Goal: Task Accomplishment & Management: Complete application form

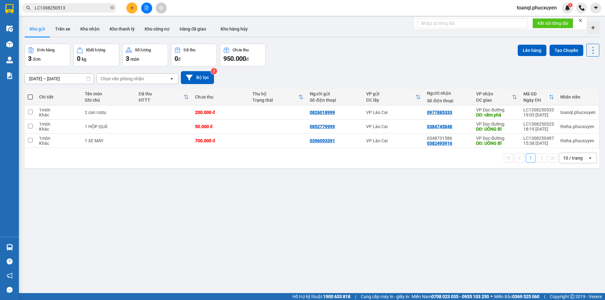
click at [396, 249] on div "ver 1.8.138 Kho gửi Trên xe Kho nhận Kho thanh lý Kho công nợ Hàng đã giao Kho …" at bounding box center [312, 169] width 580 height 300
click at [134, 7] on icon "plus" at bounding box center [132, 8] width 4 height 4
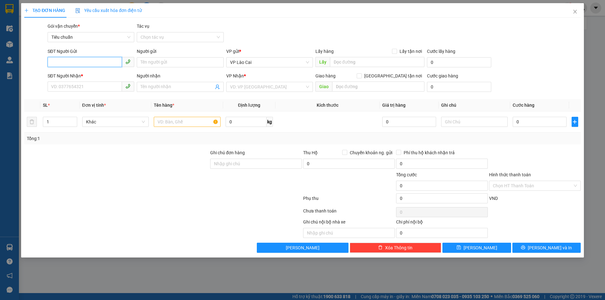
click at [96, 60] on input "SĐT Người Gửi" at bounding box center [85, 62] width 74 height 10
click at [72, 84] on div "0969059659" at bounding box center [90, 85] width 79 height 7
type input "0969059659"
click at [77, 86] on input "SĐT Người Nhận *" at bounding box center [85, 87] width 74 height 10
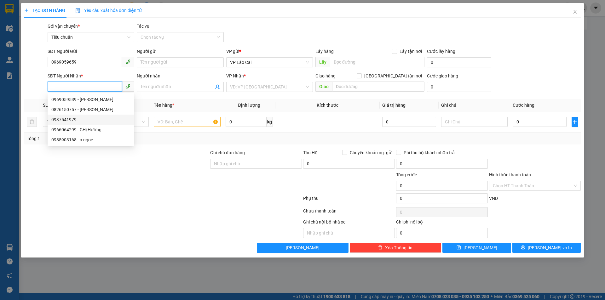
click at [61, 120] on div "0937541979" at bounding box center [90, 119] width 79 height 7
type input "0937541979"
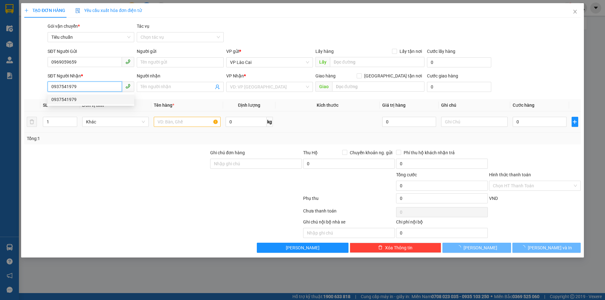
type input "CẨM PHẢ"
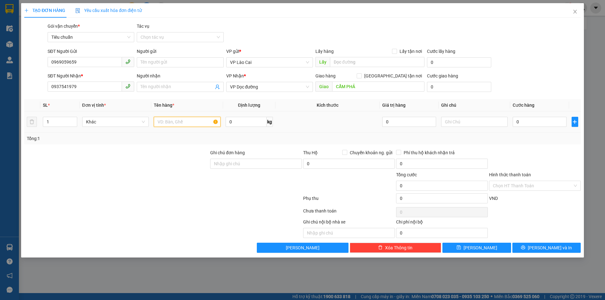
click at [195, 123] on input "text" at bounding box center [187, 122] width 67 height 10
type input "1 GÓI PHỤ TÙNG Ô TÔ"
click at [546, 118] on input "0" at bounding box center [540, 122] width 54 height 10
type input "1"
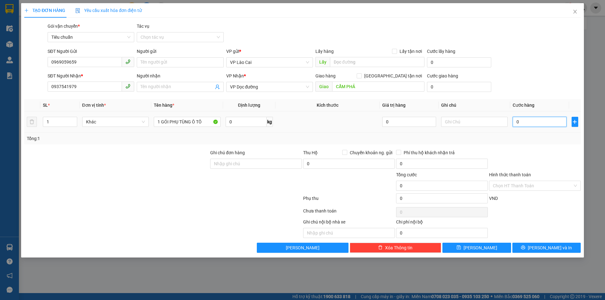
type input "1"
type input "10"
type input "100"
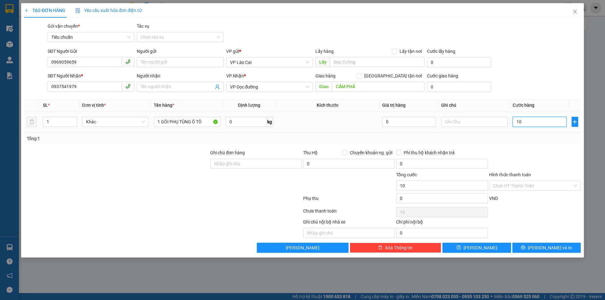
type input "100"
type input "100.000"
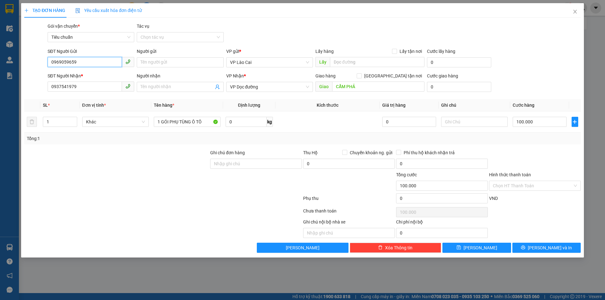
drag, startPoint x: 79, startPoint y: 63, endPoint x: 6, endPoint y: 75, distance: 74.3
click at [6, 75] on div "TẠO ĐƠN HÀNG Yêu cầu xuất hóa đơn điện tử Transit Pickup Surcharge Ids Transit …" at bounding box center [302, 150] width 605 height 300
drag, startPoint x: 81, startPoint y: 85, endPoint x: 37, endPoint y: 100, distance: 46.1
click at [37, 100] on div "Transit Pickup Surcharge Ids Transit Deliver Surcharge Ids Transit Deliver Surc…" at bounding box center [302, 138] width 557 height 230
click at [546, 122] on input "100.000" at bounding box center [540, 122] width 54 height 10
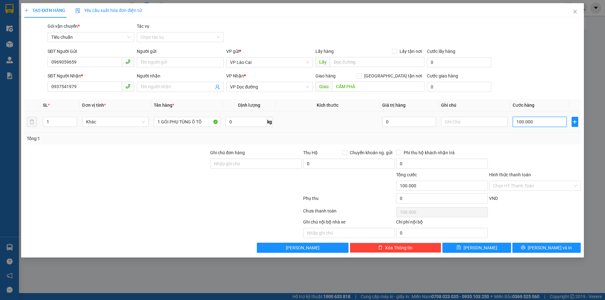
type input "8"
type input "80"
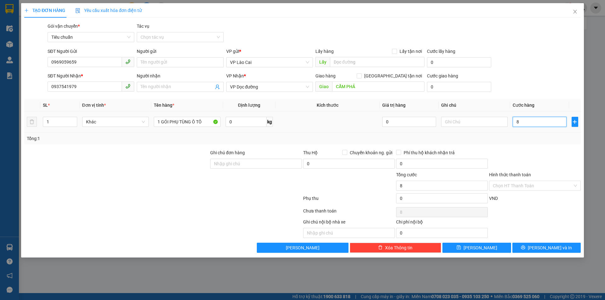
type input "80"
type input "800"
type input "80"
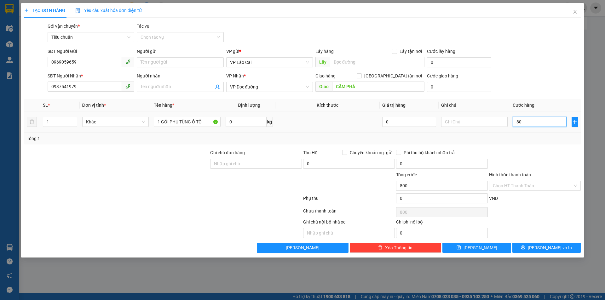
type input "80"
type input "80.000"
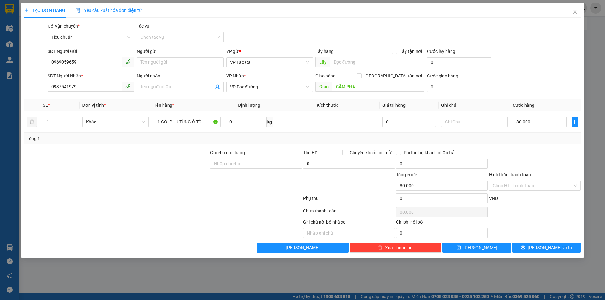
click at [535, 150] on div at bounding box center [534, 160] width 93 height 22
drag, startPoint x: 541, startPoint y: 248, endPoint x: 542, endPoint y: 245, distance: 3.6
click at [541, 248] on span "[PERSON_NAME] và In" at bounding box center [550, 248] width 44 height 7
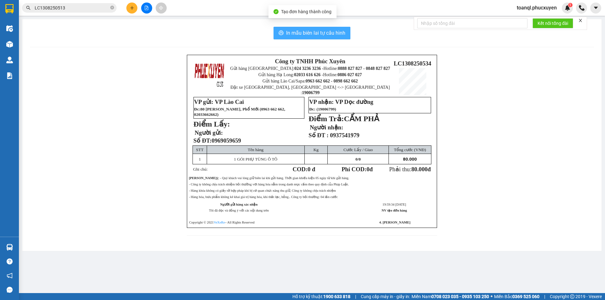
click at [323, 29] on span "In mẫu biên lai tự cấu hình" at bounding box center [315, 33] width 59 height 8
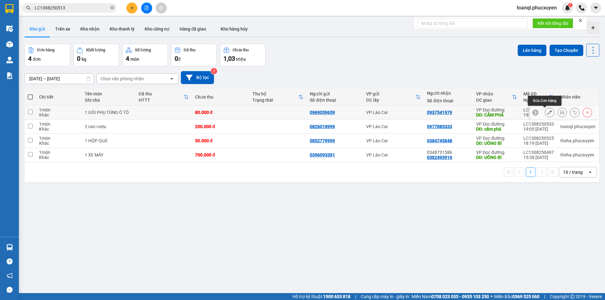
click at [547, 113] on icon at bounding box center [549, 112] width 4 height 4
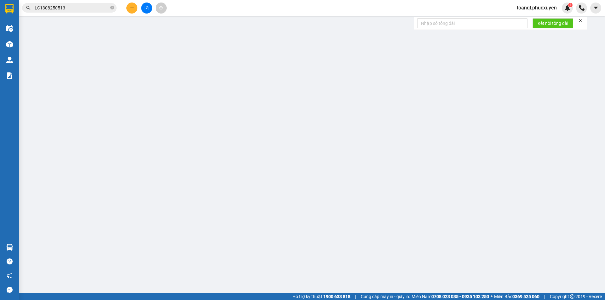
type input "0969059659"
type input "0937541979"
type input "CẨM PHẢ"
type input "80.000"
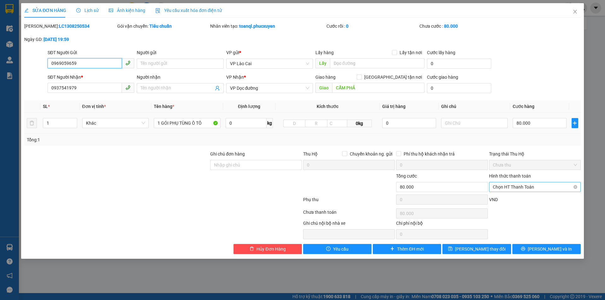
click at [542, 187] on span "Chọn HT Thanh Toán" at bounding box center [535, 186] width 84 height 9
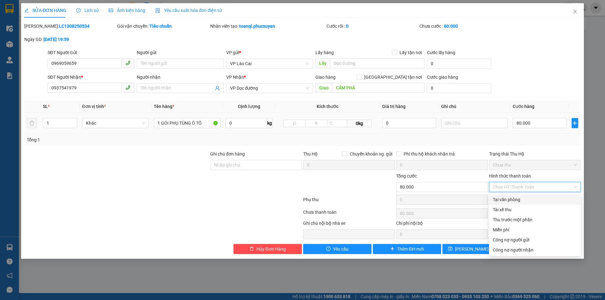
click at [510, 201] on div "Tại văn phòng" at bounding box center [535, 199] width 84 height 7
type input "0"
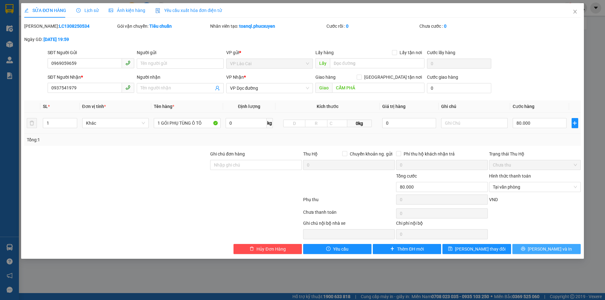
click at [548, 249] on span "[PERSON_NAME] và In" at bounding box center [550, 249] width 44 height 7
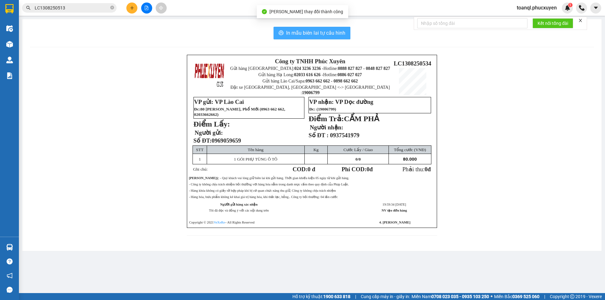
click at [317, 32] on span "In mẫu biên lai tự cấu hình" at bounding box center [315, 33] width 59 height 8
